Goal: Check status: Check status

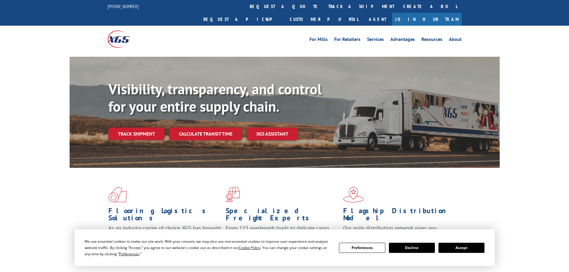
click at [474, 247] on button "Accept" at bounding box center [461, 248] width 46 height 10
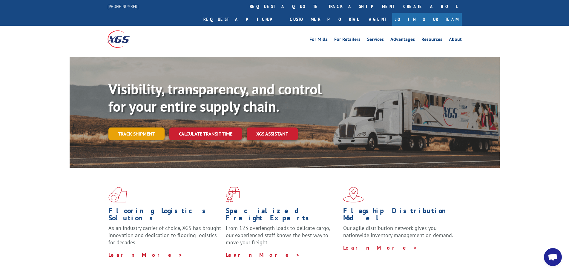
click at [133, 127] on link "Track shipment" at bounding box center [136, 133] width 56 height 13
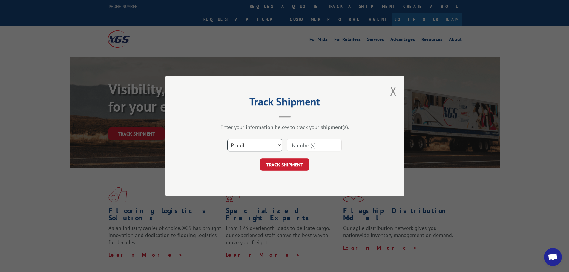
click at [245, 145] on select "Select category... Probill BOL PO" at bounding box center [254, 145] width 55 height 13
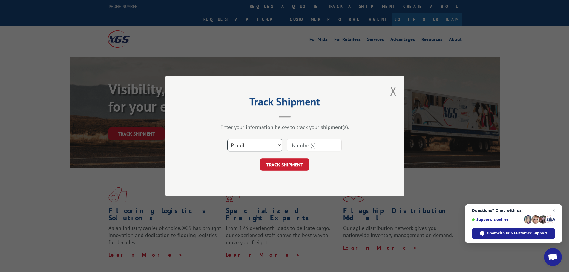
select select "bol"
click at [227, 139] on select "Select category... Probill BOL PO" at bounding box center [254, 145] width 55 height 13
click at [296, 149] on input at bounding box center [314, 145] width 55 height 13
paste input "I0001717728-001"
type input "I0001717728-001"
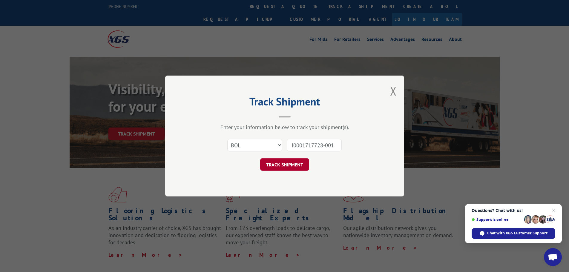
click at [277, 162] on button "TRACK SHIPMENT" at bounding box center [284, 164] width 49 height 13
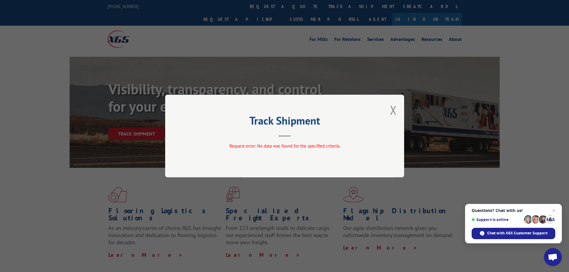
drag, startPoint x: 558, startPoint y: 210, endPoint x: 533, endPoint y: 206, distance: 25.3
click at [556, 210] on span "Questions? Chat with us! Support is online Chat with XGS Customer Support" at bounding box center [513, 223] width 97 height 39
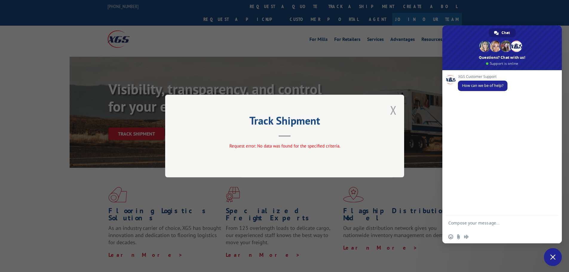
click at [395, 118] on button "Close modal" at bounding box center [393, 110] width 7 height 16
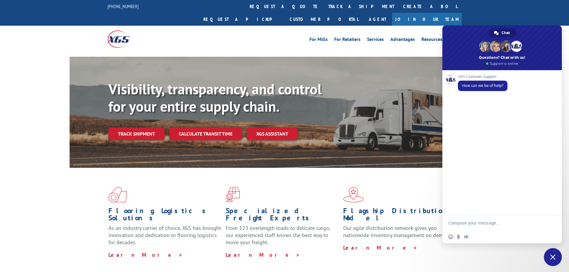
click at [548, 255] on span "Close chat" at bounding box center [553, 257] width 18 height 18
